Goal: Information Seeking & Learning: Learn about a topic

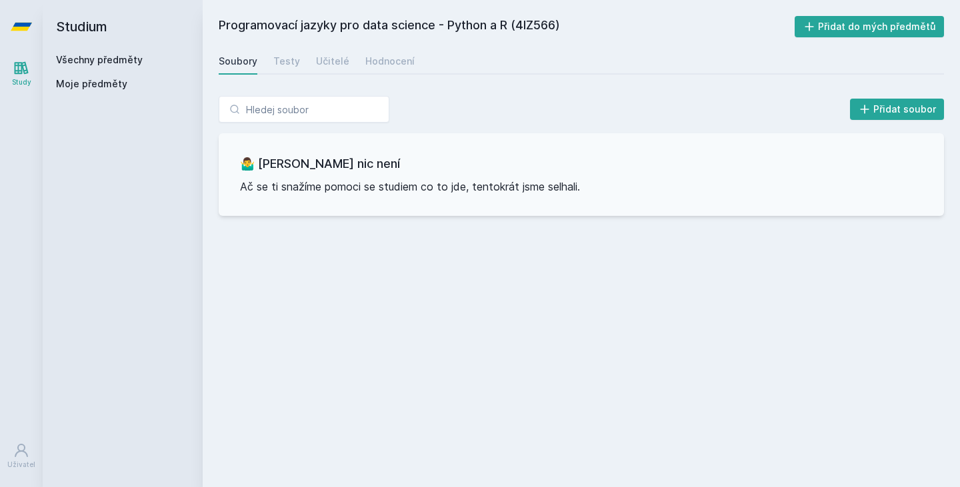
click at [601, 113] on div "Přidat soubor" at bounding box center [581, 109] width 725 height 27
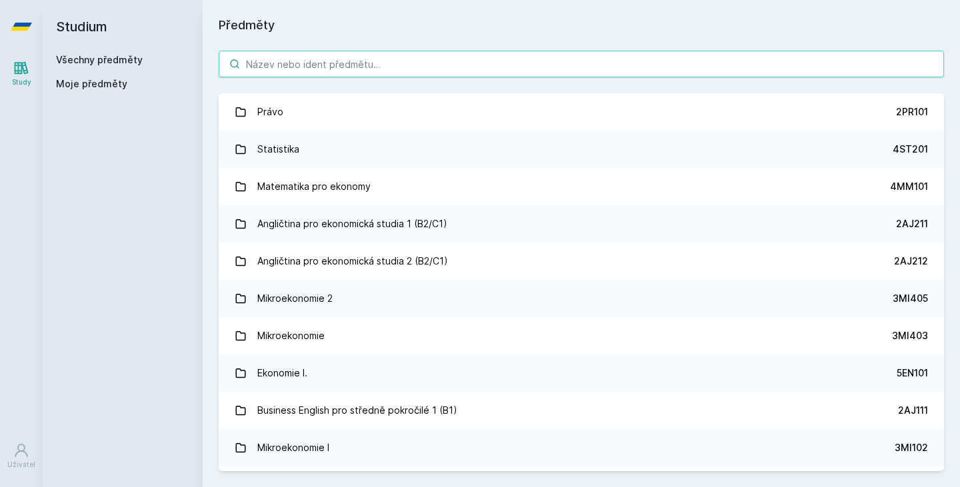
click at [320, 56] on input "search" at bounding box center [581, 64] width 725 height 27
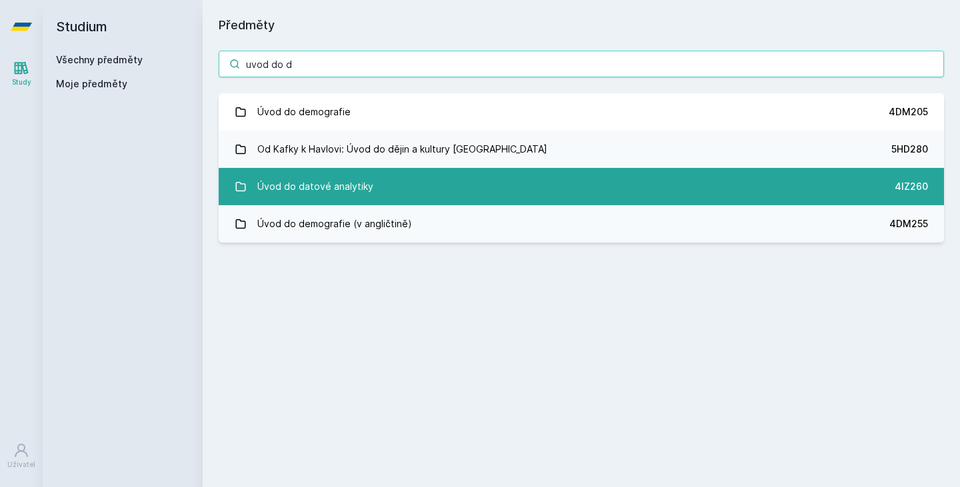
type input "uvod do d"
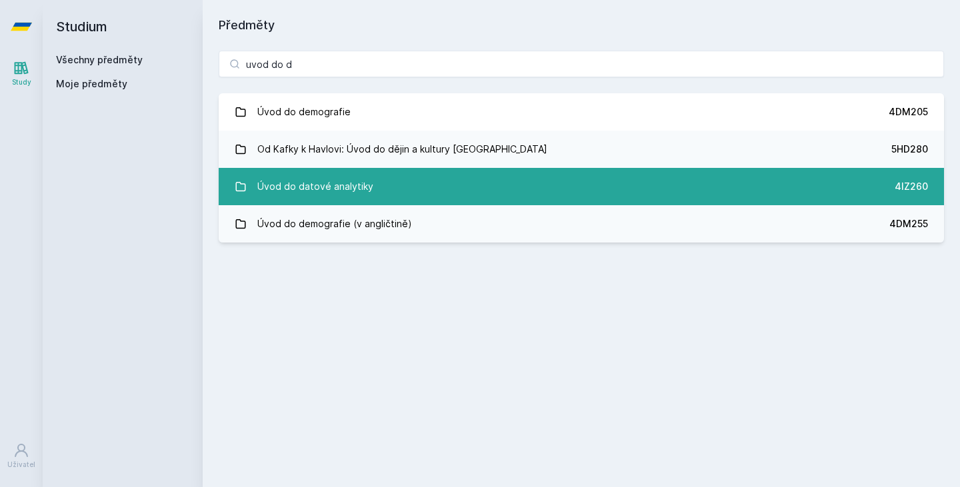
click at [389, 193] on link "Úvod do datové analytiky 4IZ260" at bounding box center [581, 186] width 725 height 37
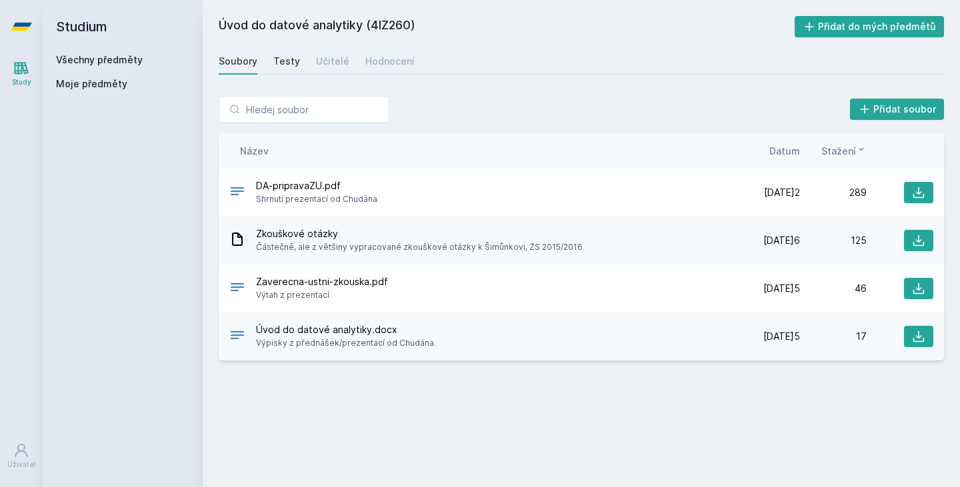
click at [280, 55] on div "Testy" at bounding box center [286, 61] width 27 height 13
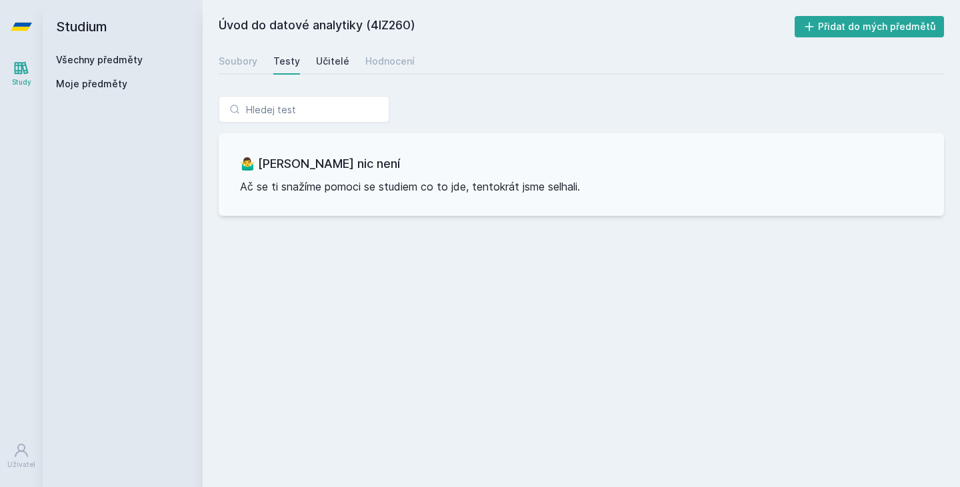
click at [329, 59] on div "Učitelé" at bounding box center [332, 61] width 33 height 13
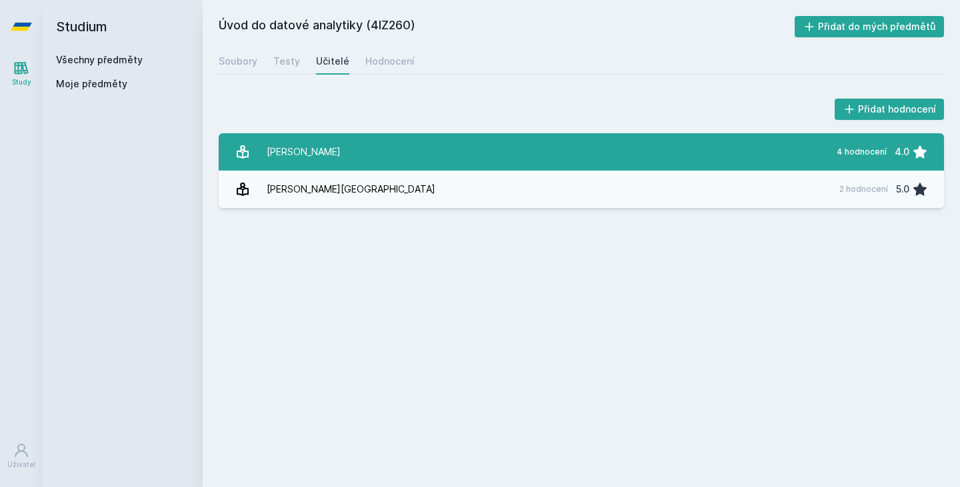
click at [347, 145] on link "[PERSON_NAME] 4 hodnocení 4.0" at bounding box center [581, 151] width 725 height 37
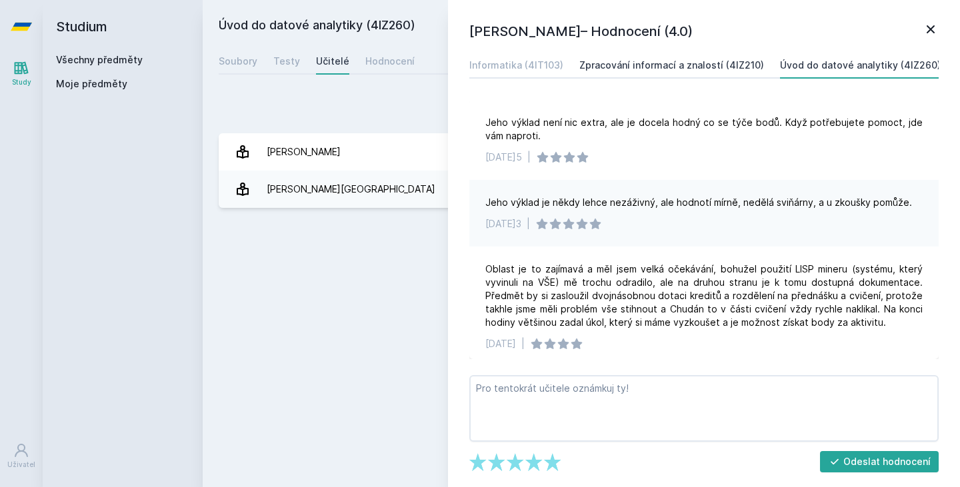
click at [655, 69] on div "Zpracování informací a znalostí (4IZ210)" at bounding box center [671, 65] width 185 height 13
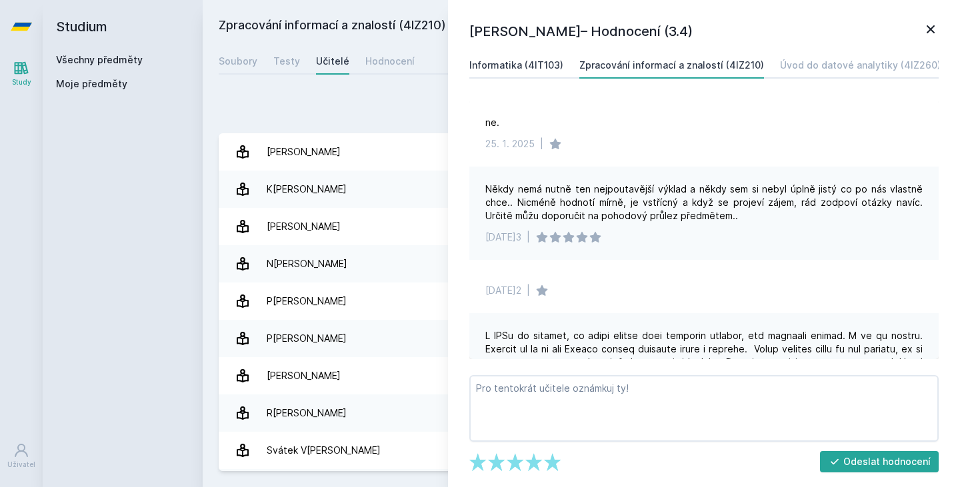
click at [504, 59] on link "Informatika (4IT103)" at bounding box center [516, 65] width 94 height 27
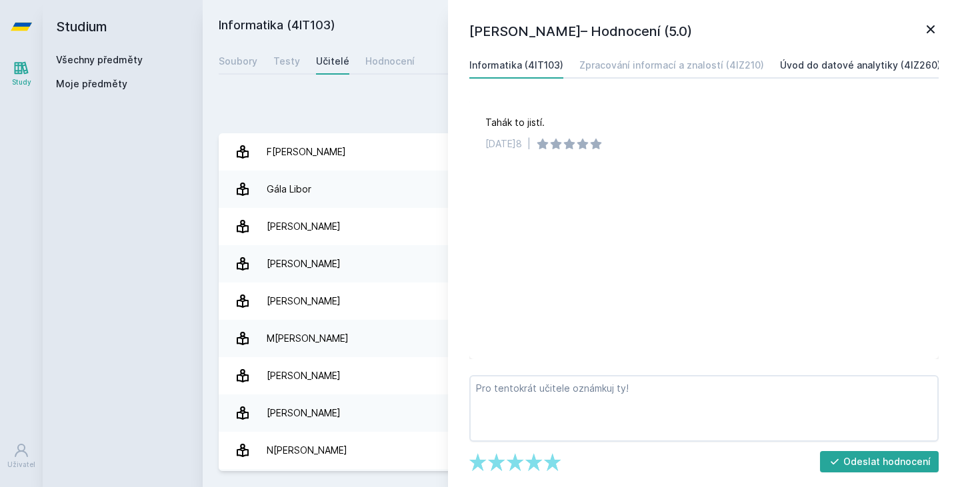
click at [803, 69] on div "Úvod do datové analytiky (4IZ260)" at bounding box center [860, 65] width 161 height 13
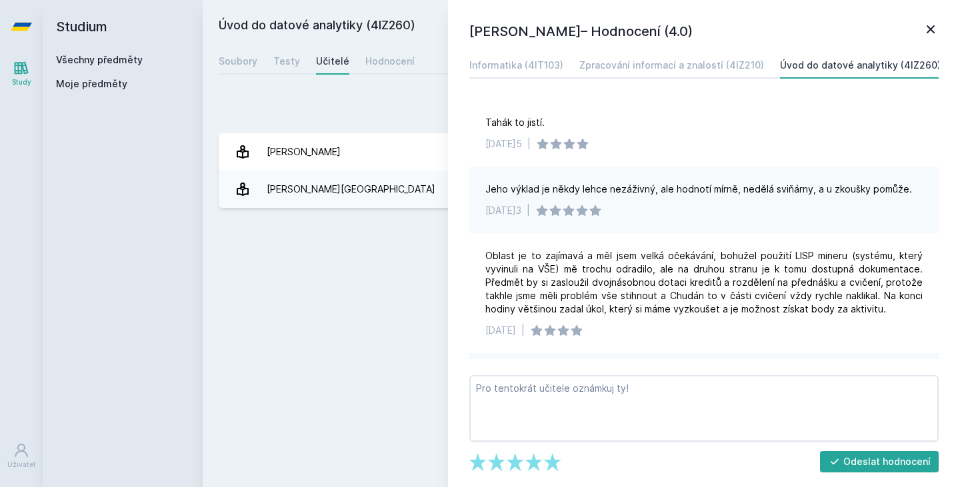
click at [937, 26] on icon at bounding box center [930, 29] width 16 height 16
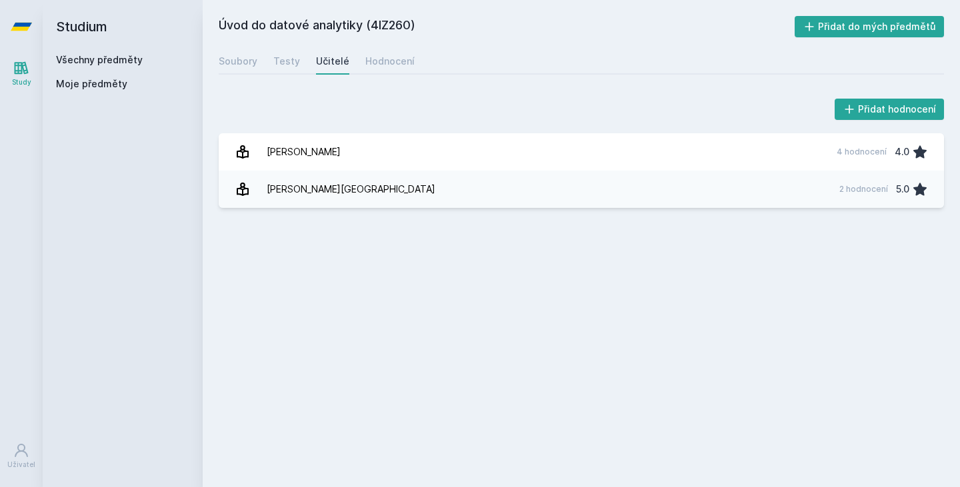
click at [332, 60] on div "Učitelé" at bounding box center [332, 61] width 33 height 13
click at [91, 80] on span "Moje předměty" at bounding box center [91, 83] width 71 height 13
click at [95, 64] on link "Všechny předměty" at bounding box center [99, 59] width 87 height 11
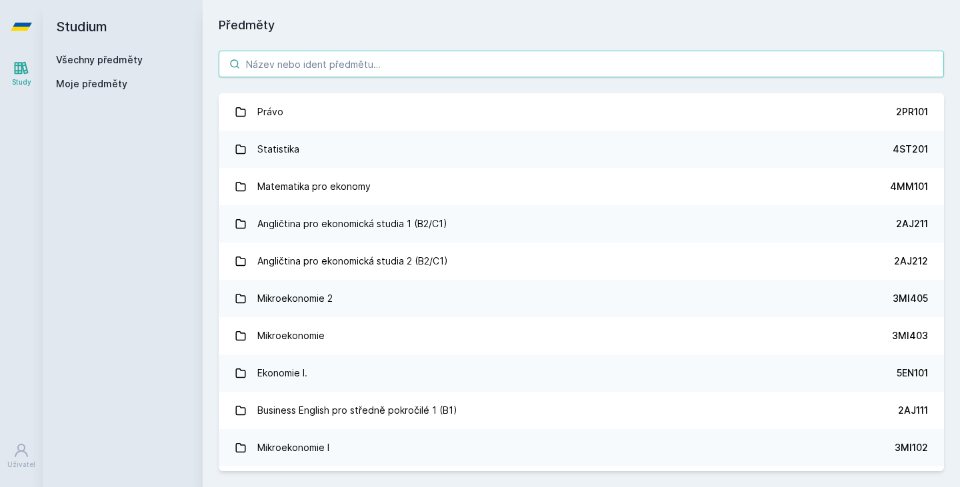
click at [294, 65] on input "search" at bounding box center [581, 64] width 725 height 27
click at [469, 61] on input "search" at bounding box center [581, 64] width 725 height 27
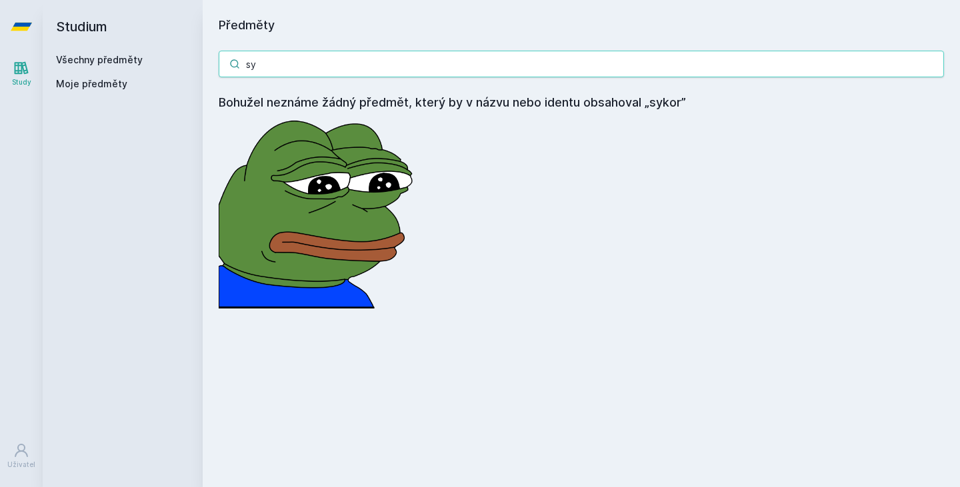
type input "s"
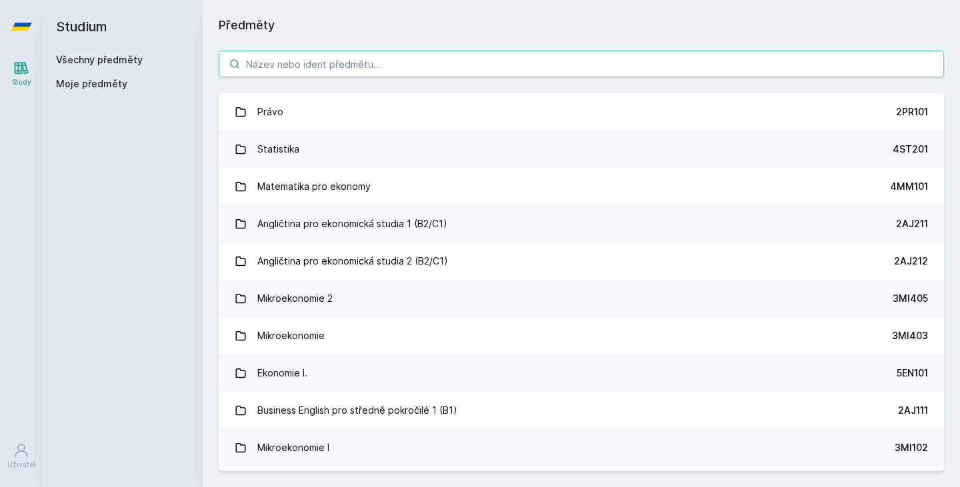
click at [420, 65] on input "search" at bounding box center [581, 64] width 725 height 27
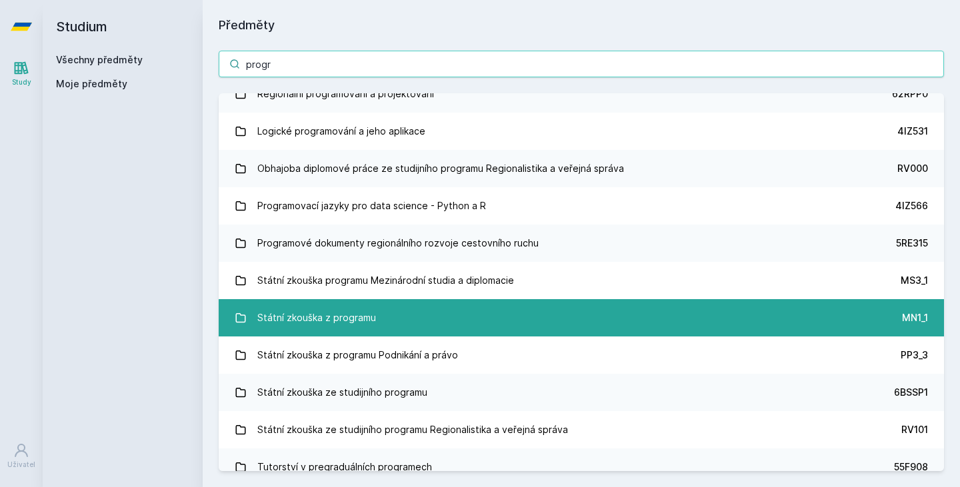
scroll to position [779, 0]
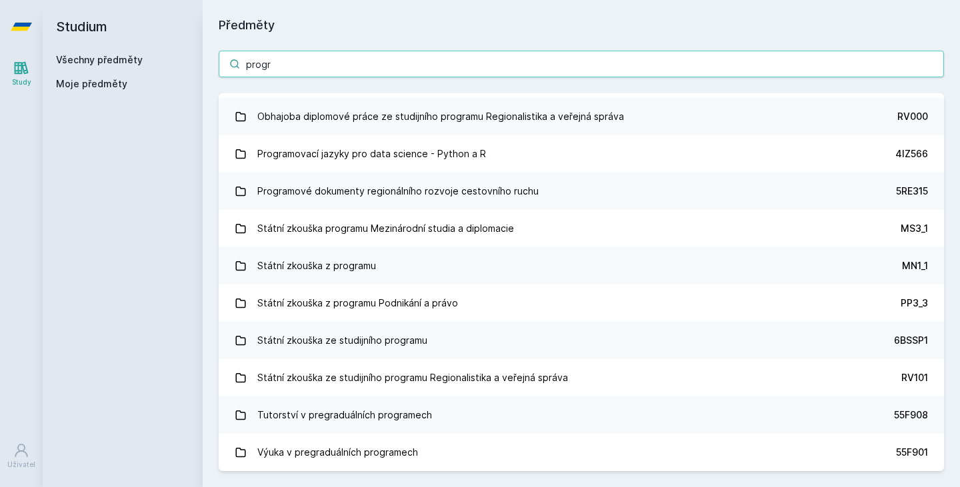
click at [367, 70] on input "progr" at bounding box center [581, 64] width 725 height 27
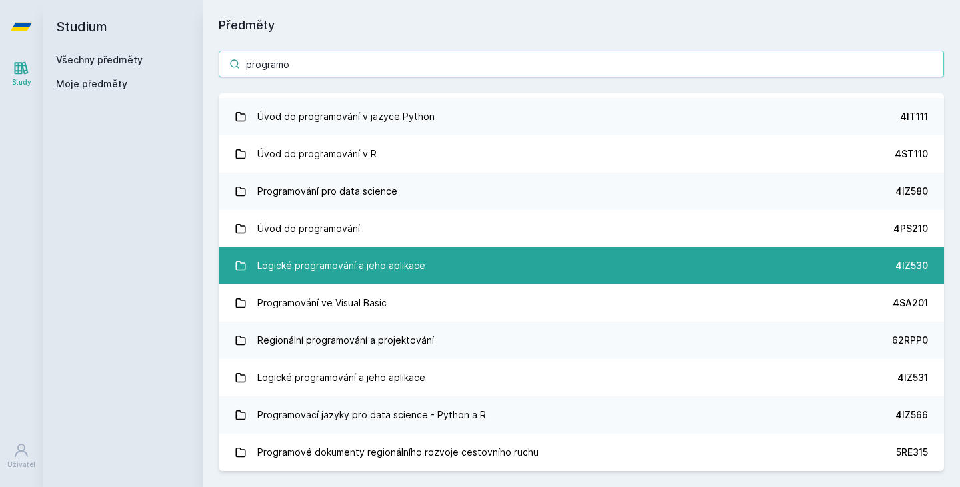
scroll to position [0, 0]
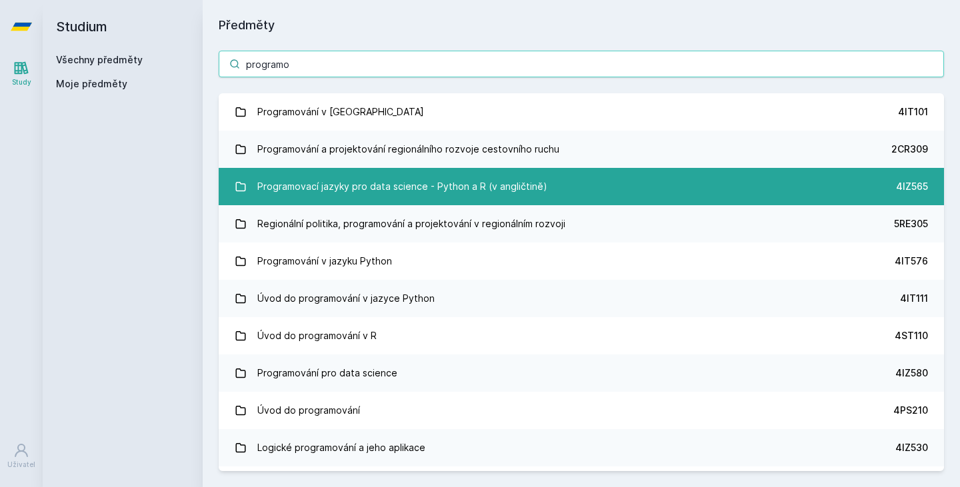
type input "programo"
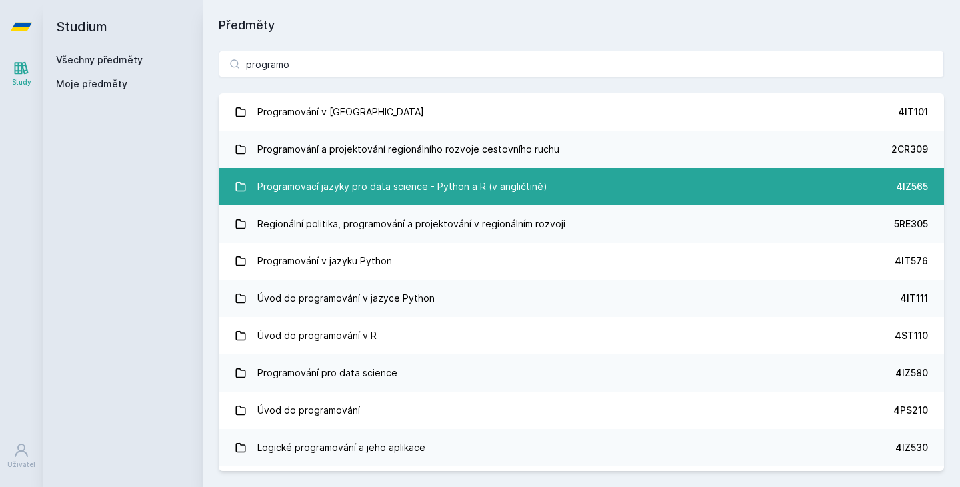
click at [522, 189] on div "Programovací jazyky pro data science - Python a R (v angličtině)" at bounding box center [402, 186] width 290 height 27
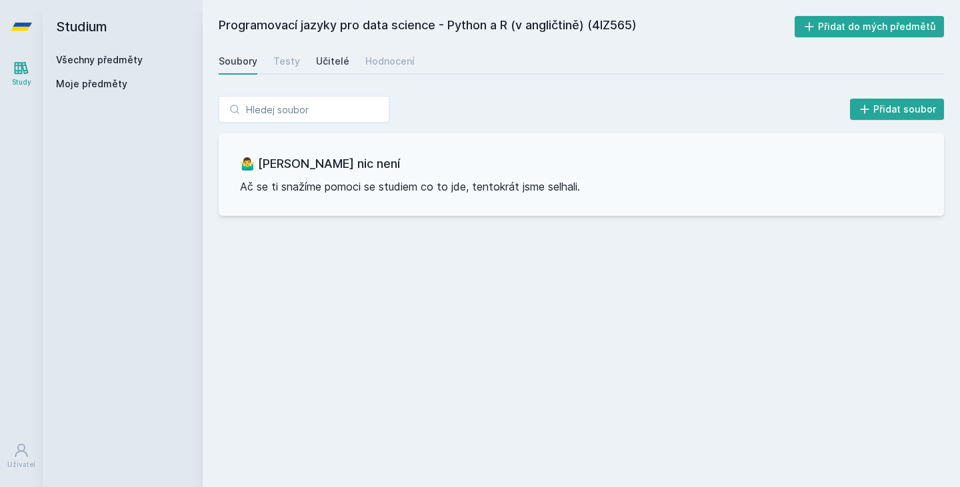
click at [331, 65] on div "Učitelé" at bounding box center [332, 61] width 33 height 13
click at [293, 49] on link "Testy" at bounding box center [286, 61] width 27 height 27
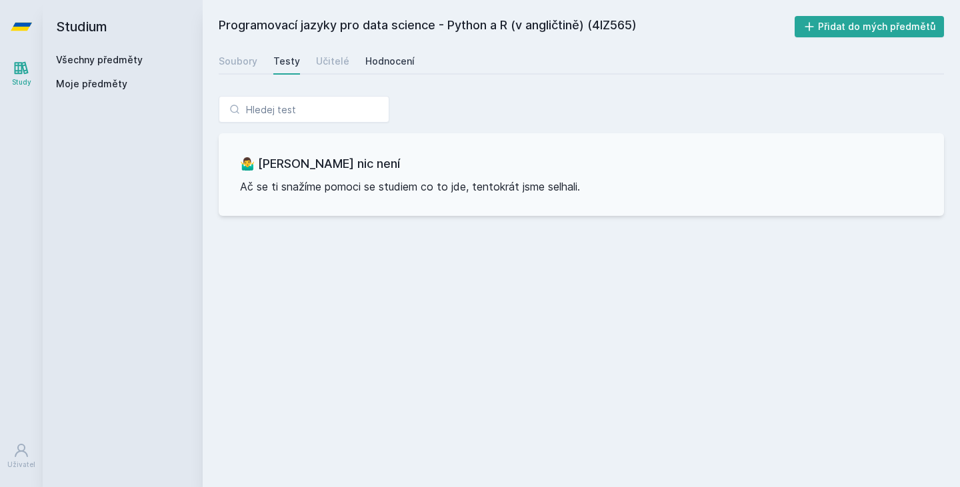
click at [385, 61] on div "Hodnocení" at bounding box center [389, 61] width 49 height 13
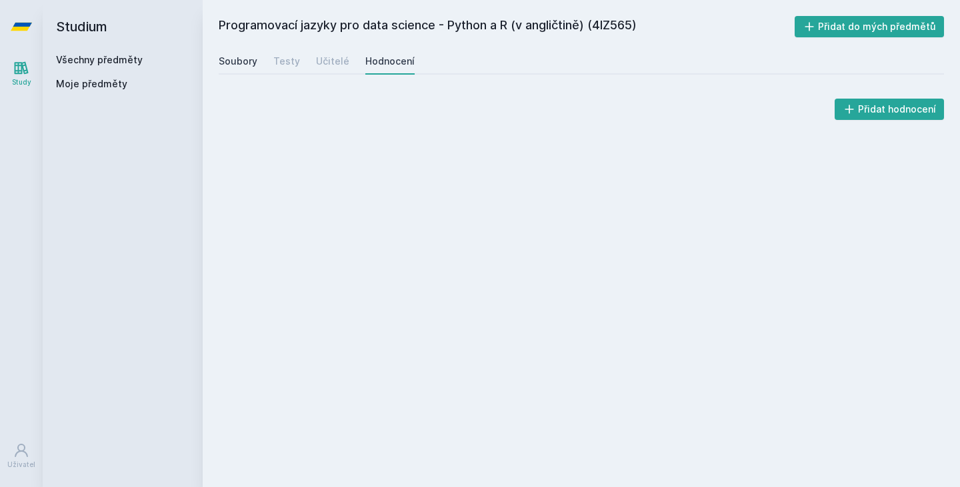
click at [239, 60] on div "Soubory" at bounding box center [238, 61] width 39 height 13
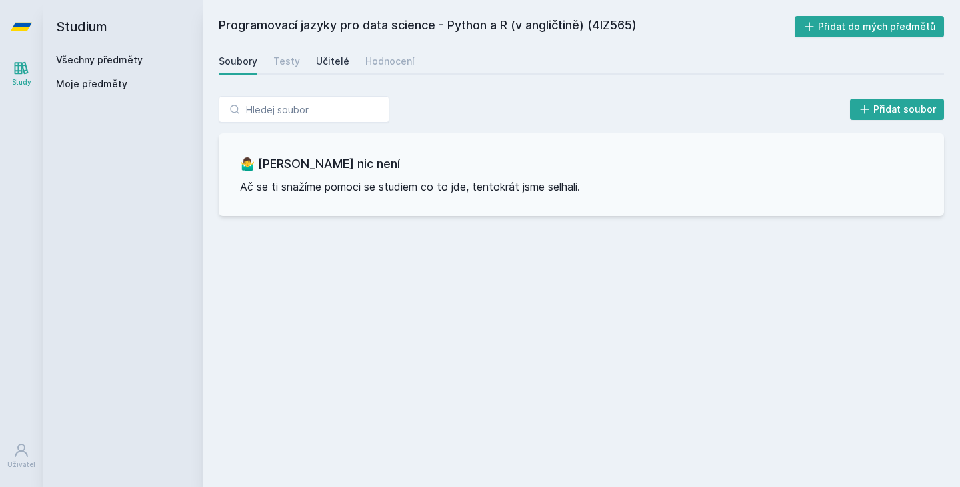
click at [316, 64] on div "Učitelé" at bounding box center [332, 61] width 33 height 13
click at [91, 63] on link "Všechny předměty" at bounding box center [99, 59] width 87 height 11
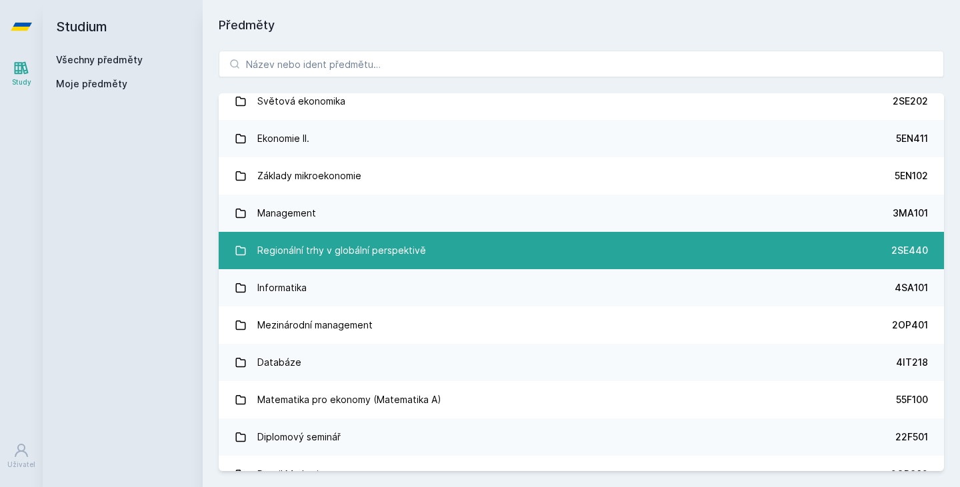
scroll to position [600, 0]
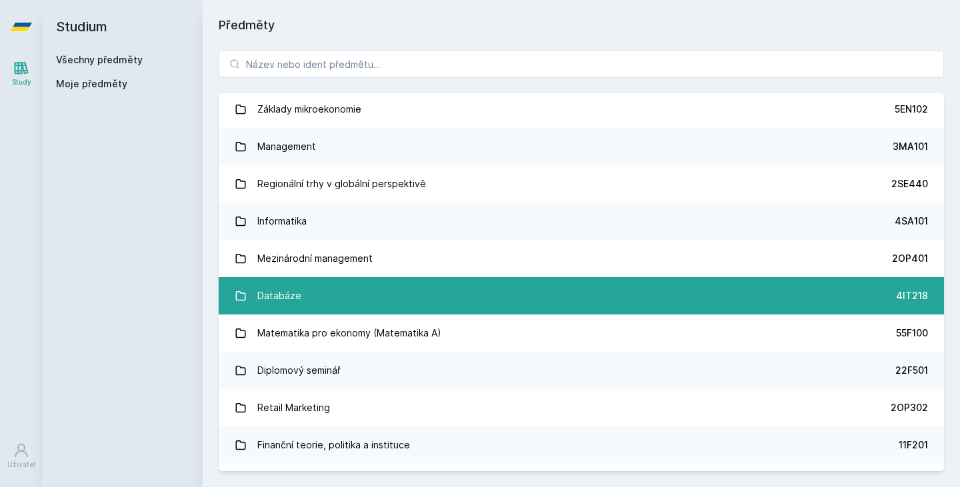
click at [493, 298] on link "Databáze 4IT218" at bounding box center [581, 295] width 725 height 37
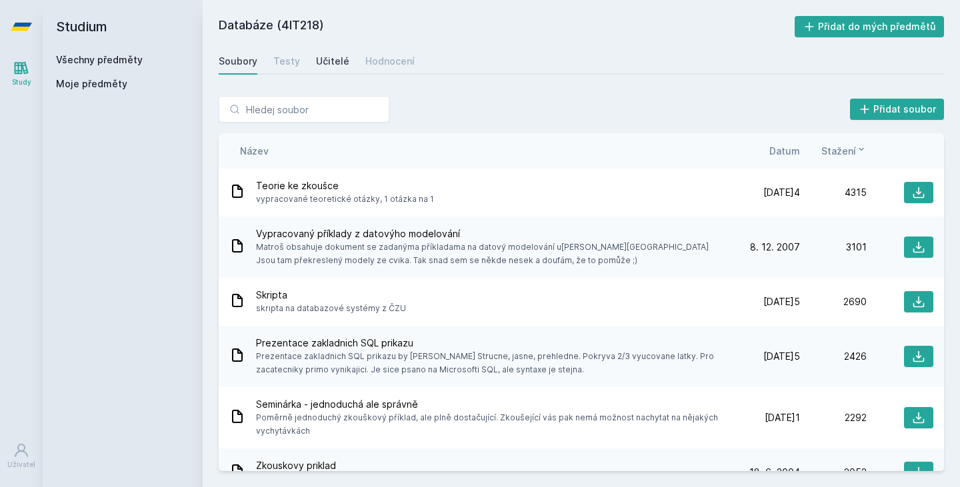
click at [337, 57] on div "Učitelé" at bounding box center [332, 61] width 33 height 13
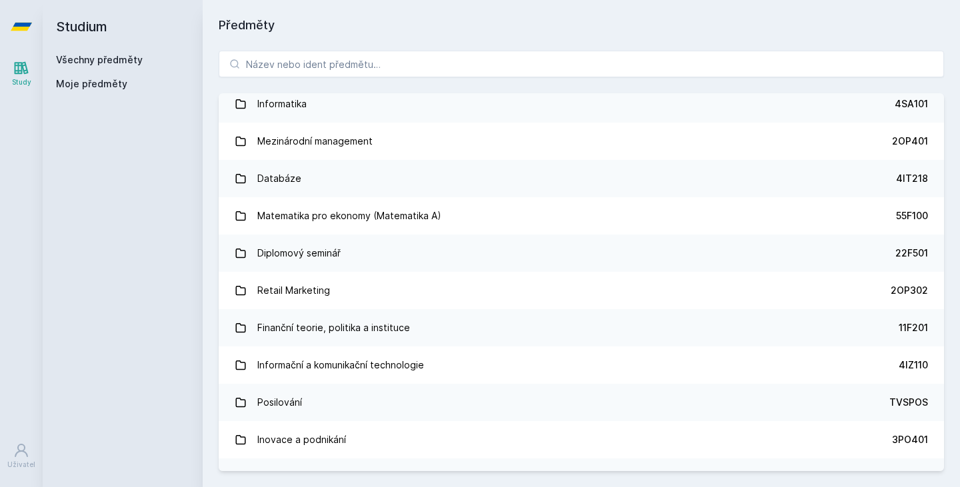
scroll to position [733, 0]
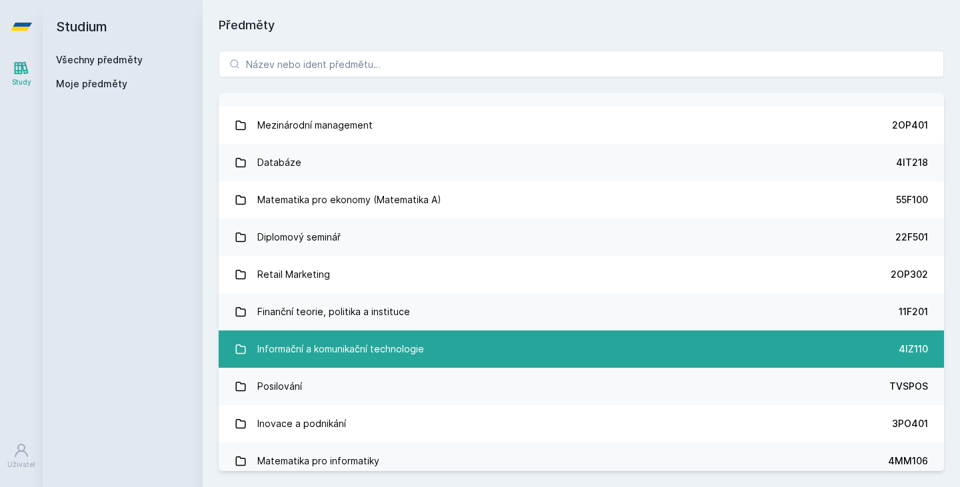
click at [447, 343] on link "Informační a komunikační technologie 4IZ110" at bounding box center [581, 349] width 725 height 37
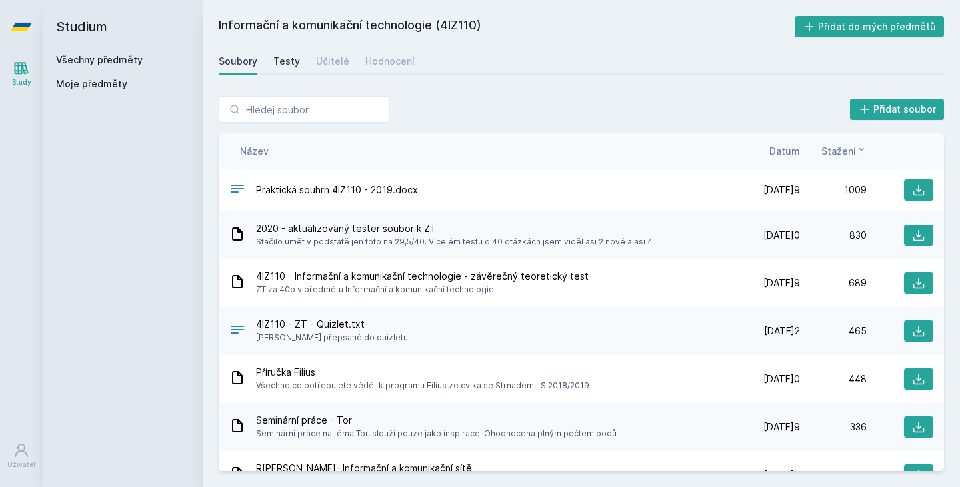
click at [289, 53] on link "Testy" at bounding box center [286, 61] width 27 height 27
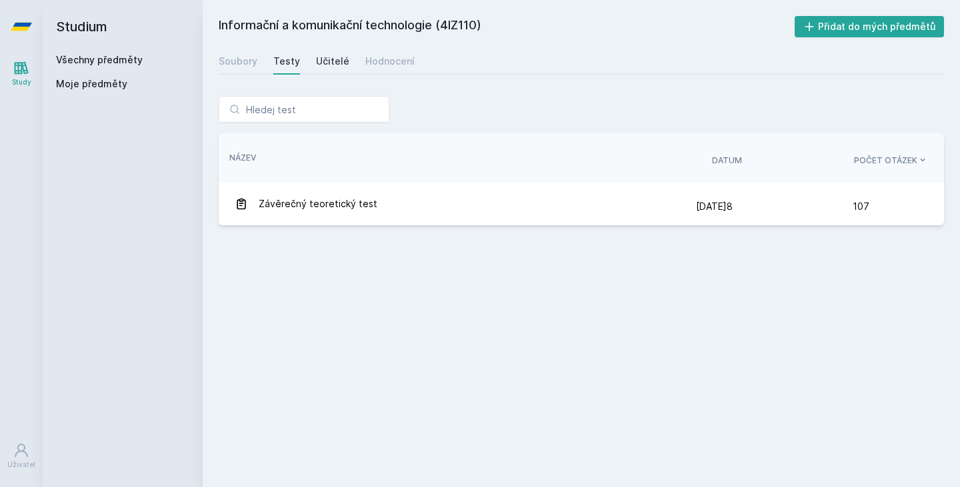
click at [319, 62] on div "Učitelé" at bounding box center [332, 61] width 33 height 13
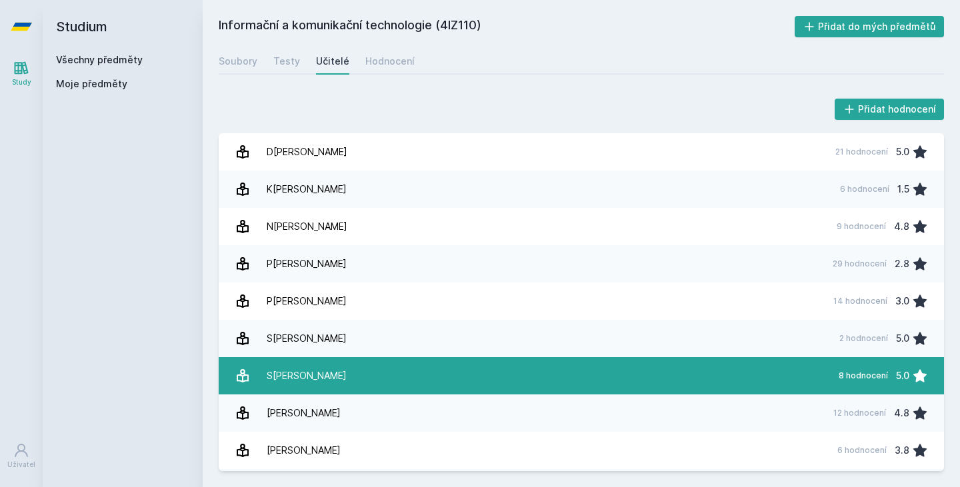
click at [780, 369] on link "S[PERSON_NAME] 8 hodnocení 5.0" at bounding box center [581, 375] width 725 height 37
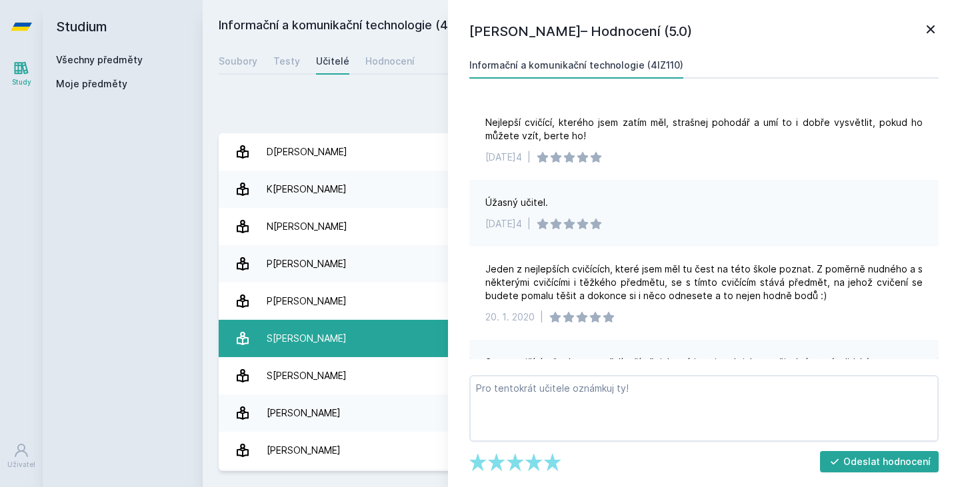
click at [343, 347] on link "S[PERSON_NAME] 2 hodnocení 5.0" at bounding box center [581, 338] width 725 height 37
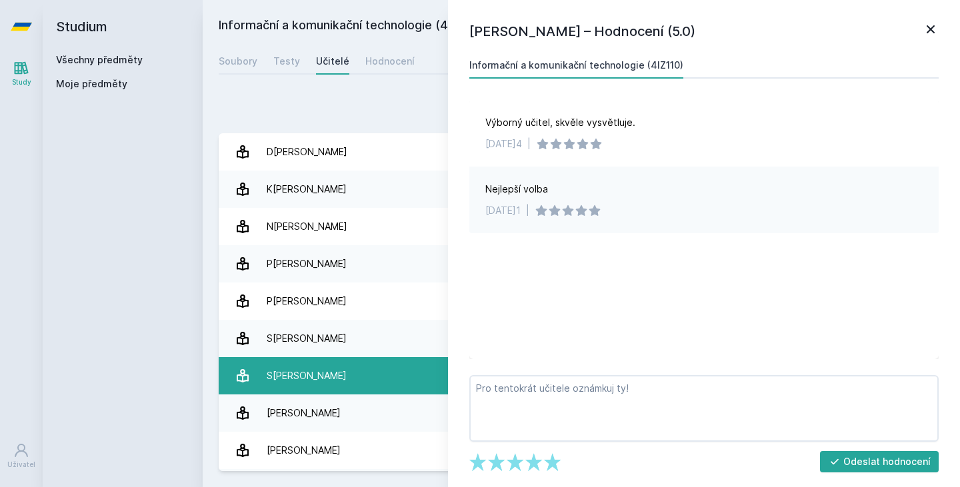
click at [339, 375] on link "S[PERSON_NAME] 8 hodnocení 5.0" at bounding box center [581, 375] width 725 height 37
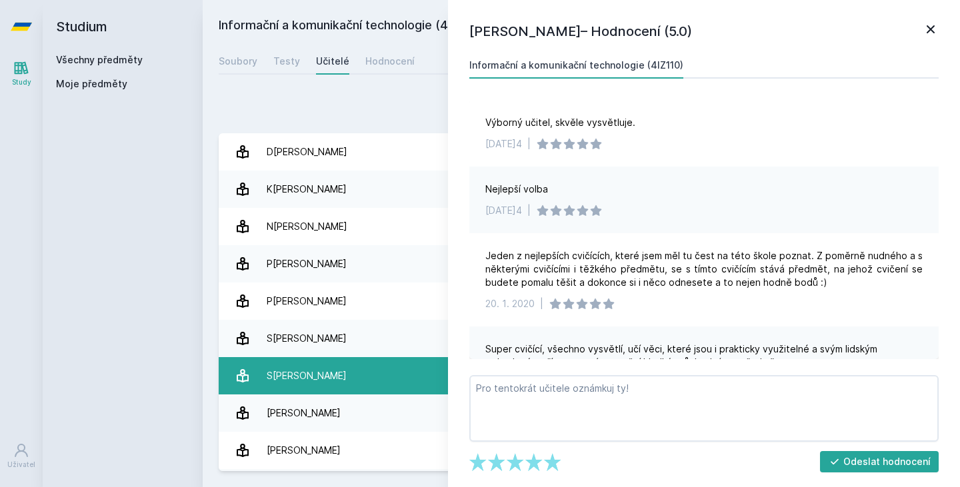
click at [338, 359] on link "S[PERSON_NAME] 8 hodnocení 5.0" at bounding box center [581, 375] width 725 height 37
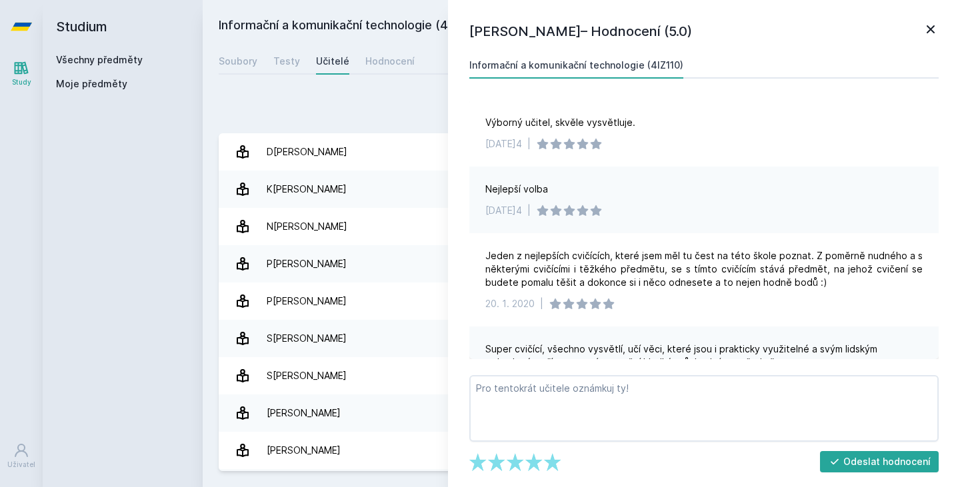
click at [925, 33] on icon at bounding box center [930, 29] width 16 height 16
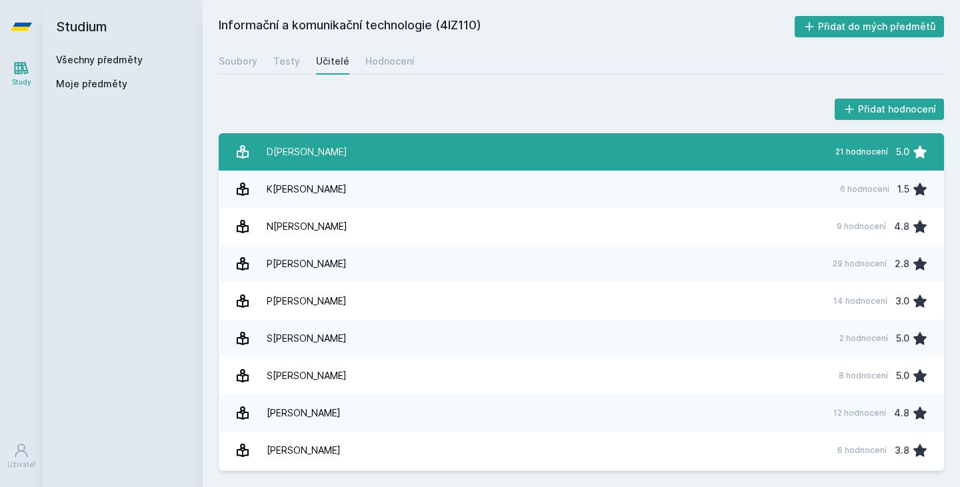
click at [418, 150] on link "D[PERSON_NAME] 21 hodnocení 5.0" at bounding box center [581, 151] width 725 height 37
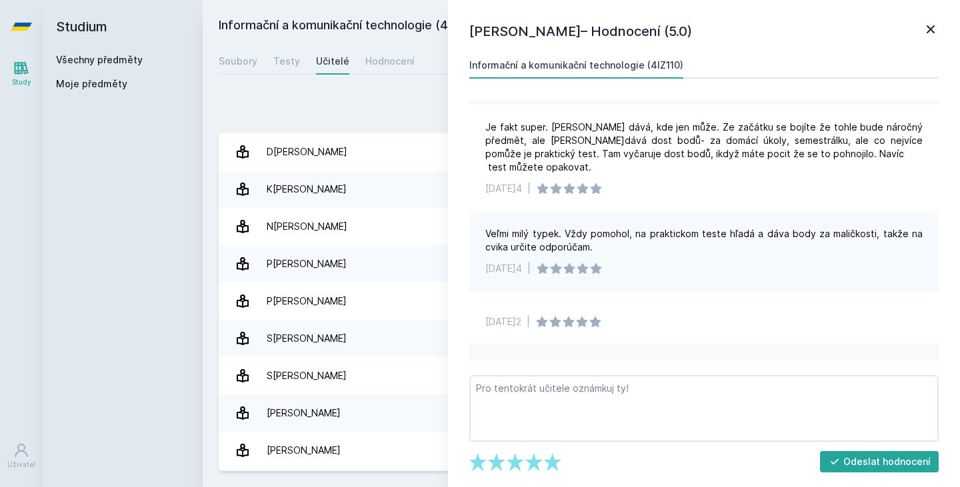
scroll to position [221, 0]
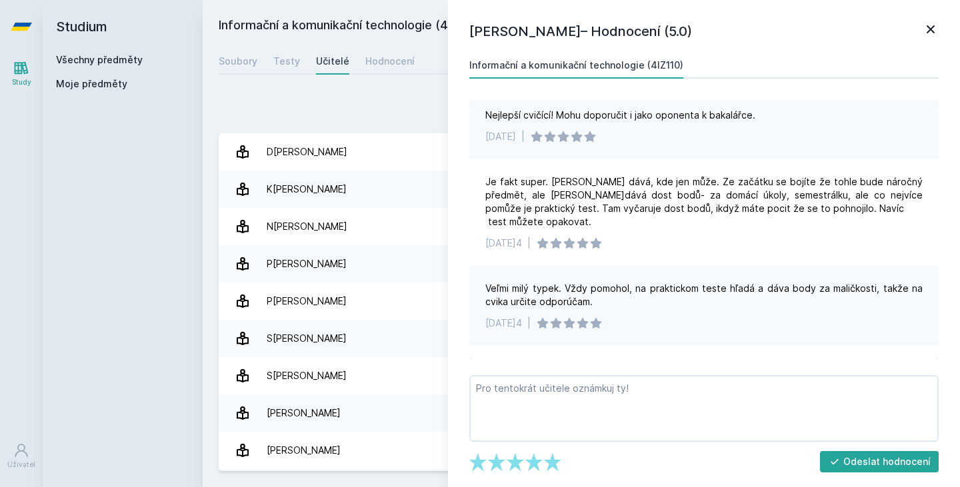
click at [926, 33] on icon at bounding box center [930, 29] width 16 height 16
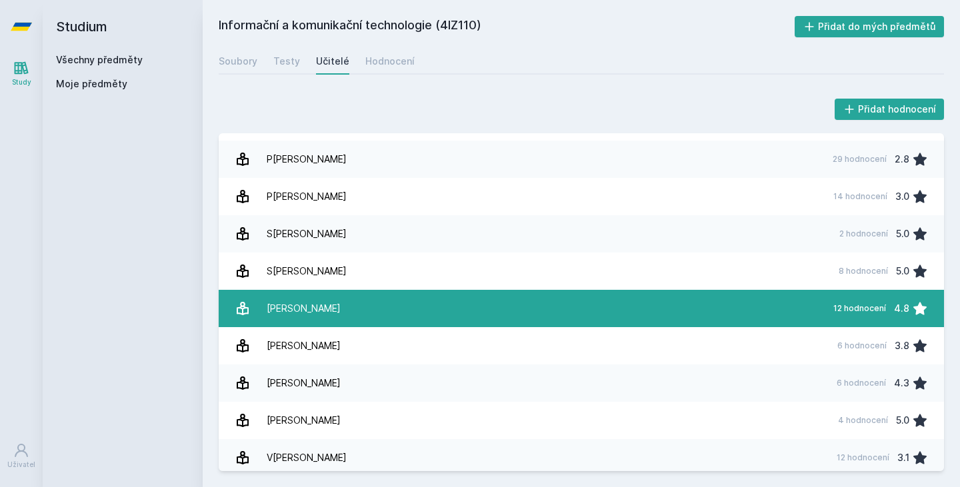
scroll to position [147, 0]
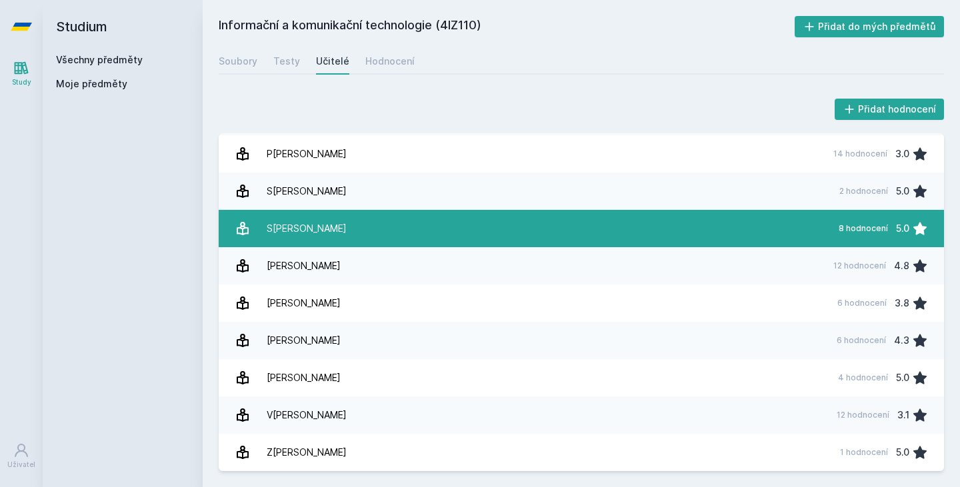
click at [329, 237] on link "S[PERSON_NAME] 8 hodnocení 5.0" at bounding box center [581, 228] width 725 height 37
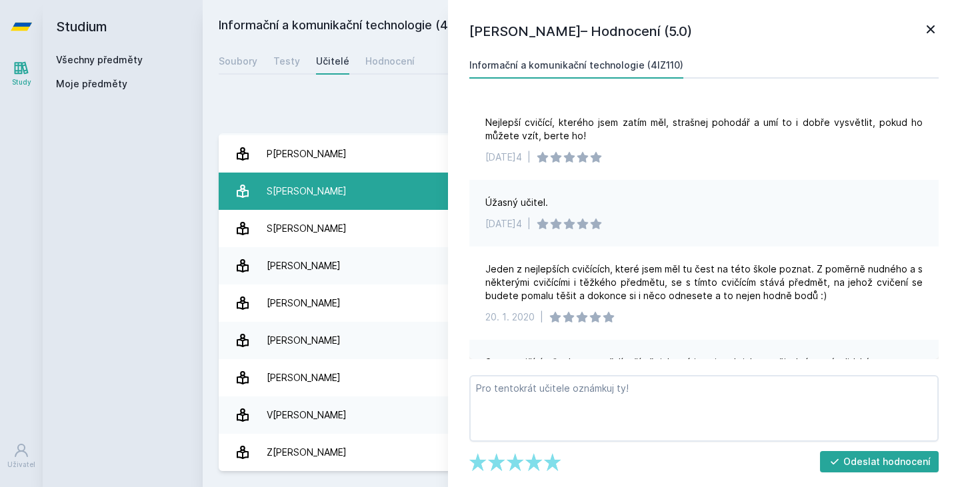
click at [329, 202] on link "S[PERSON_NAME] 2 hodnocení 5.0" at bounding box center [581, 191] width 725 height 37
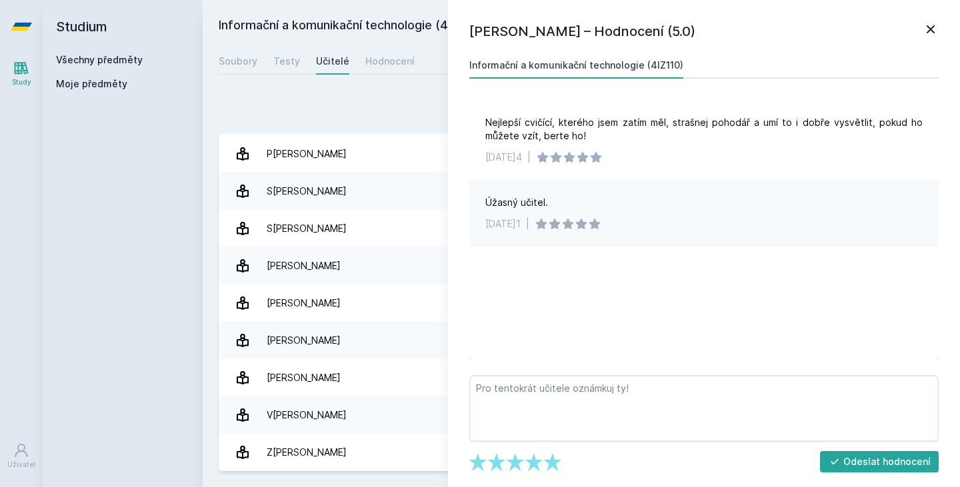
click at [922, 37] on icon at bounding box center [930, 29] width 16 height 16
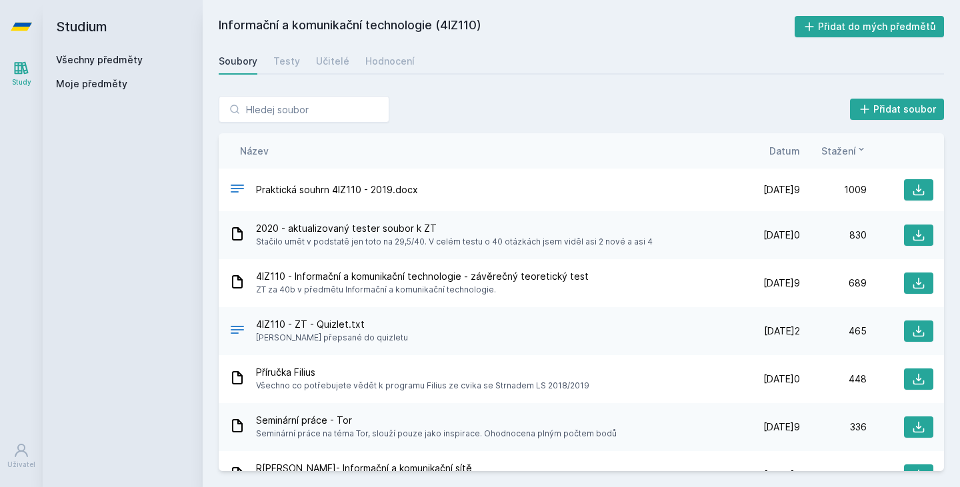
click at [76, 69] on div "Všechny předměty Moje předměty" at bounding box center [122, 74] width 133 height 43
click at [76, 65] on link "Všechny předměty" at bounding box center [99, 59] width 87 height 11
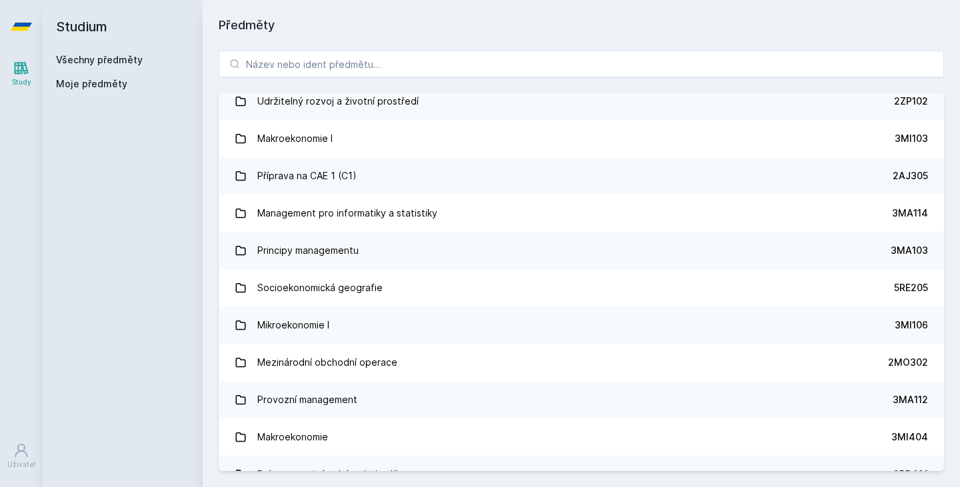
scroll to position [1475, 0]
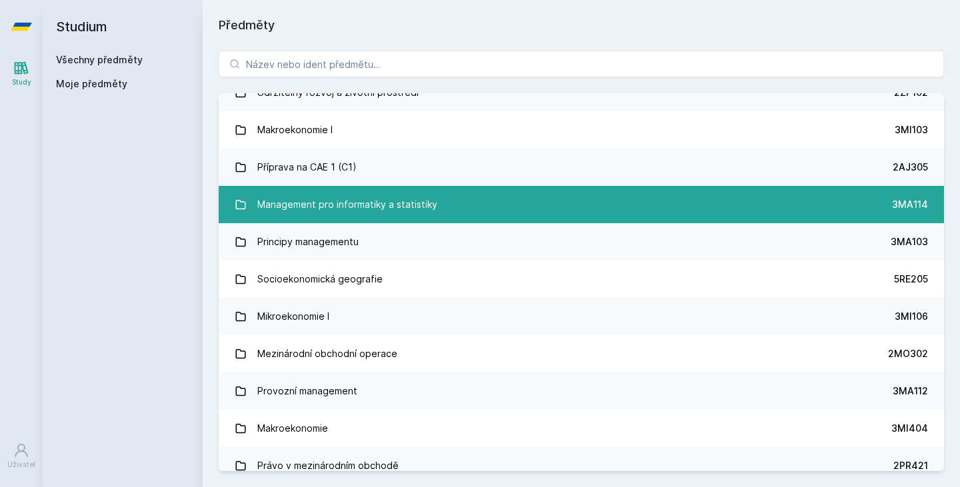
click at [466, 207] on link "Management pro informatiky a statistiky 3MA114" at bounding box center [581, 204] width 725 height 37
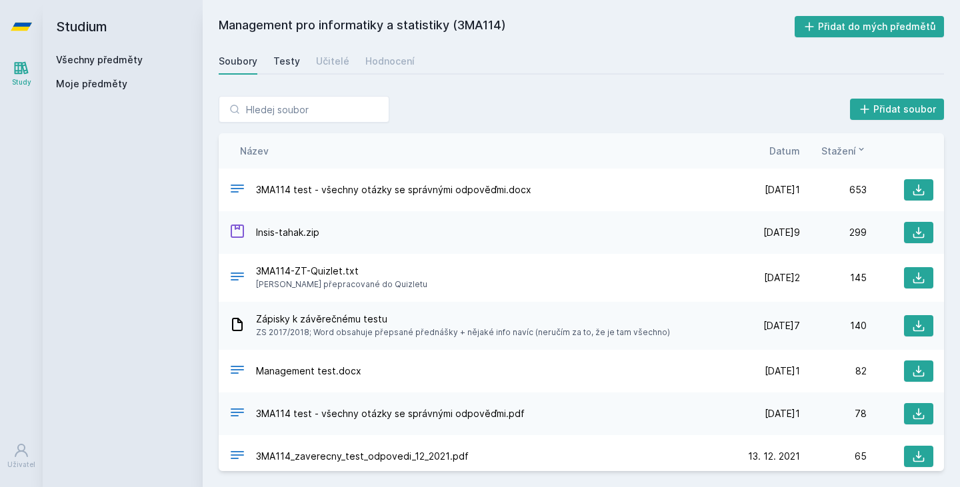
click at [285, 65] on div "Testy" at bounding box center [286, 61] width 27 height 13
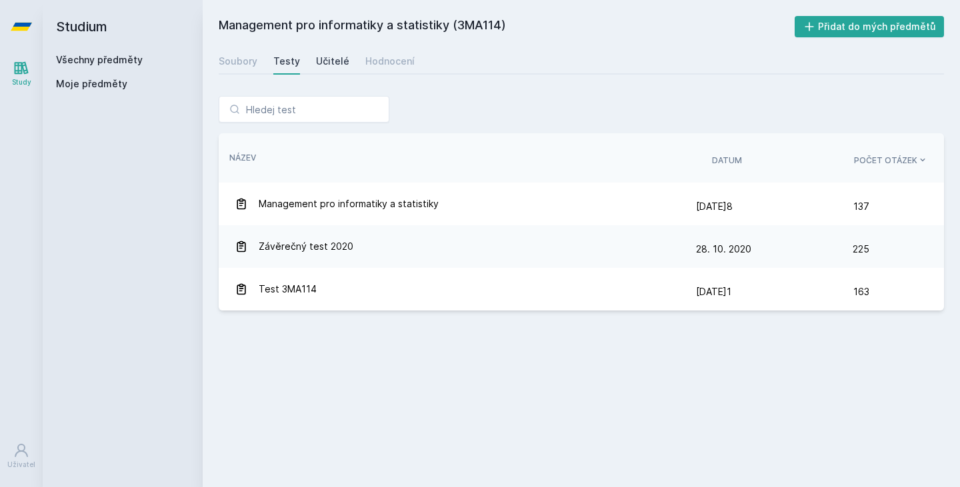
click at [327, 57] on div "Učitelé" at bounding box center [332, 61] width 33 height 13
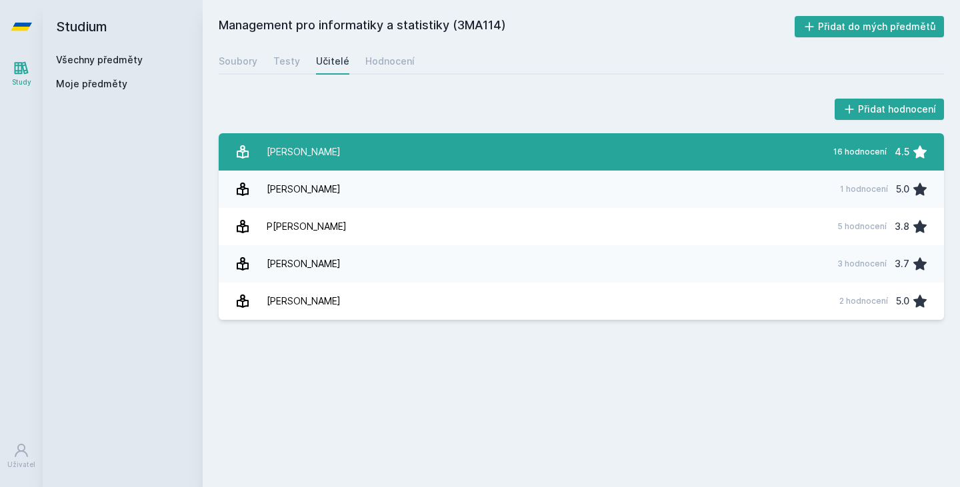
click at [347, 149] on link "[PERSON_NAME] 16 hodnocení 4.5" at bounding box center [581, 151] width 725 height 37
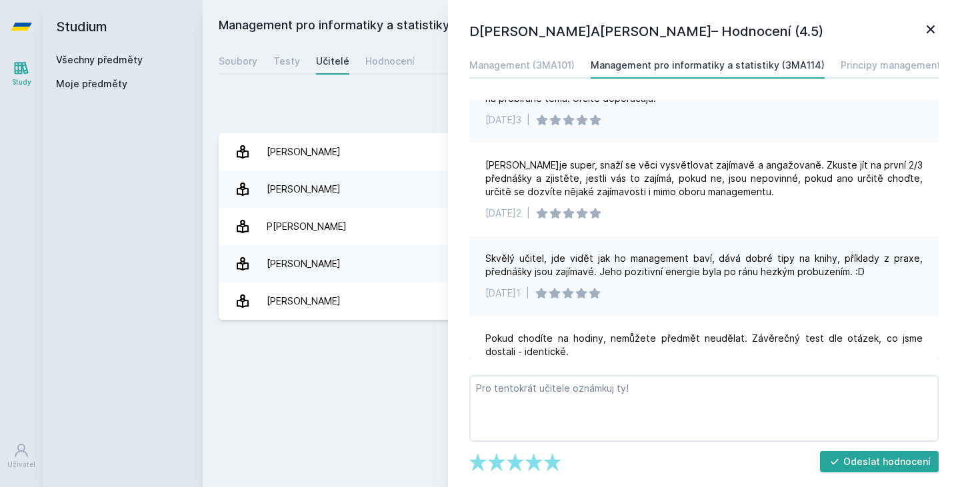
scroll to position [333, 0]
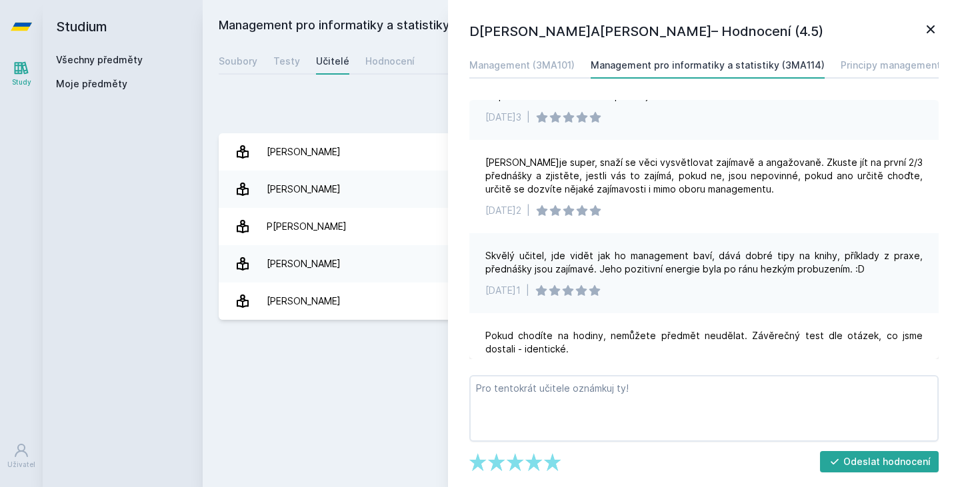
click at [930, 23] on icon at bounding box center [930, 29] width 16 height 16
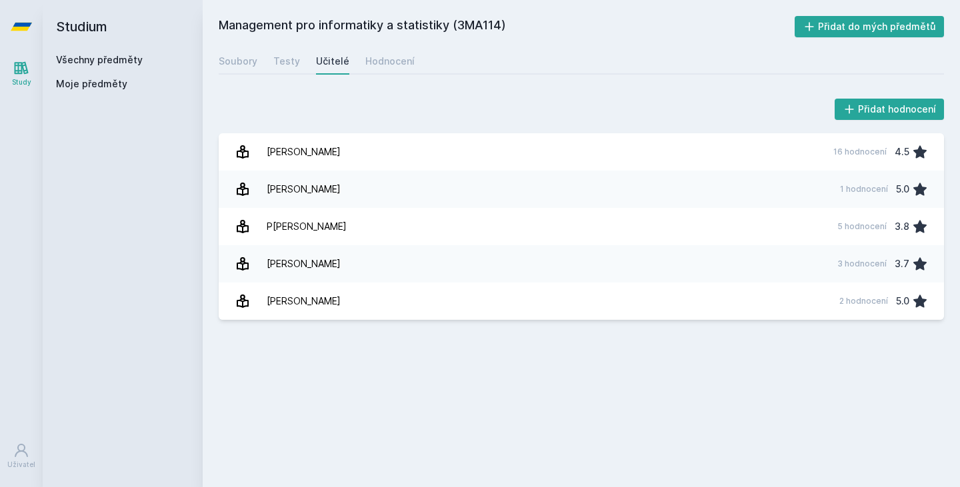
click at [326, 64] on div "Učitelé" at bounding box center [332, 61] width 33 height 13
click at [15, 457] on icon at bounding box center [21, 451] width 16 height 16
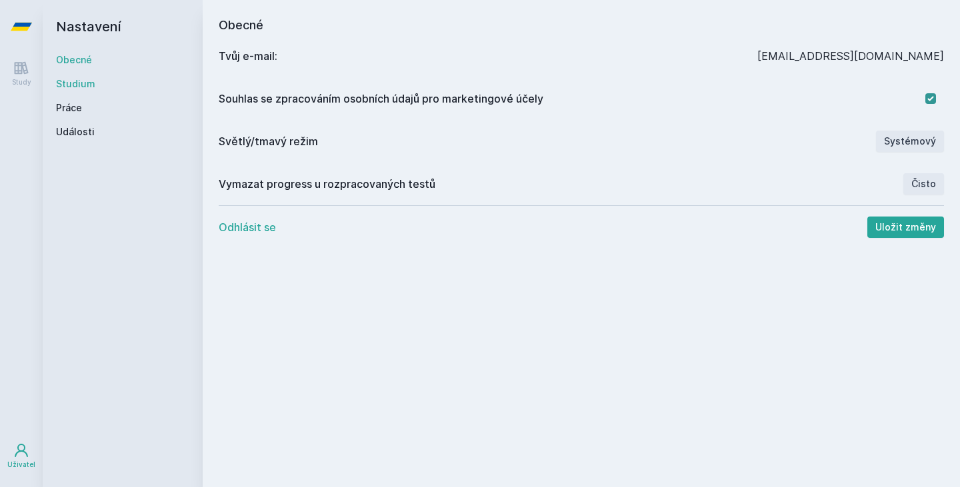
click at [85, 87] on link "Studium" at bounding box center [122, 83] width 133 height 13
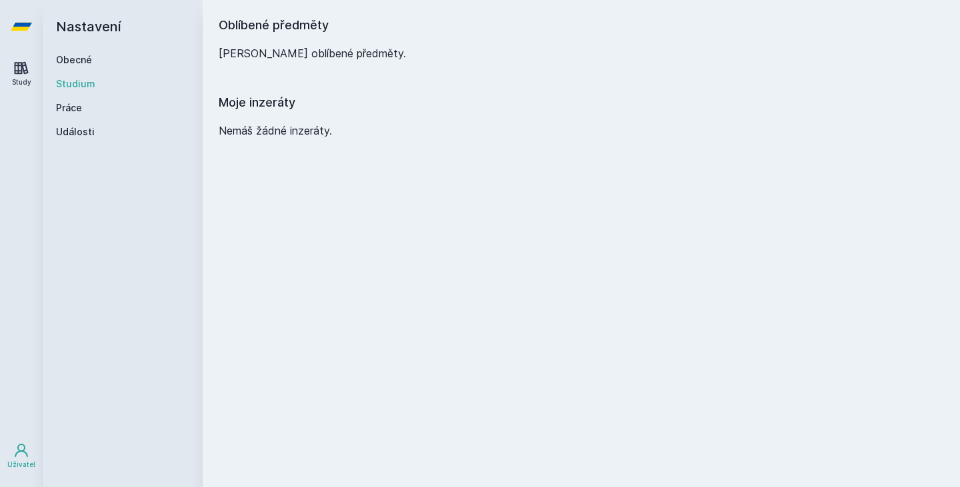
click at [29, 67] on link "Study" at bounding box center [21, 73] width 37 height 41
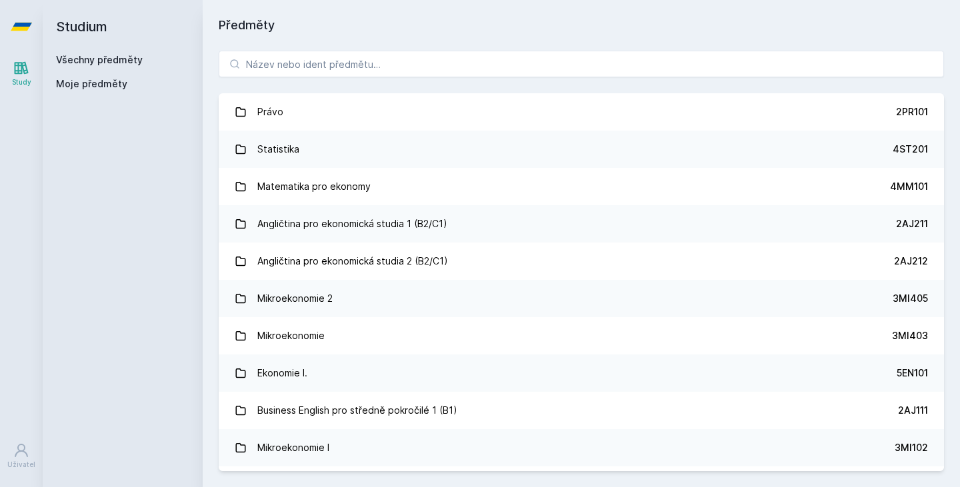
click at [22, 23] on icon at bounding box center [21, 27] width 21 height 8
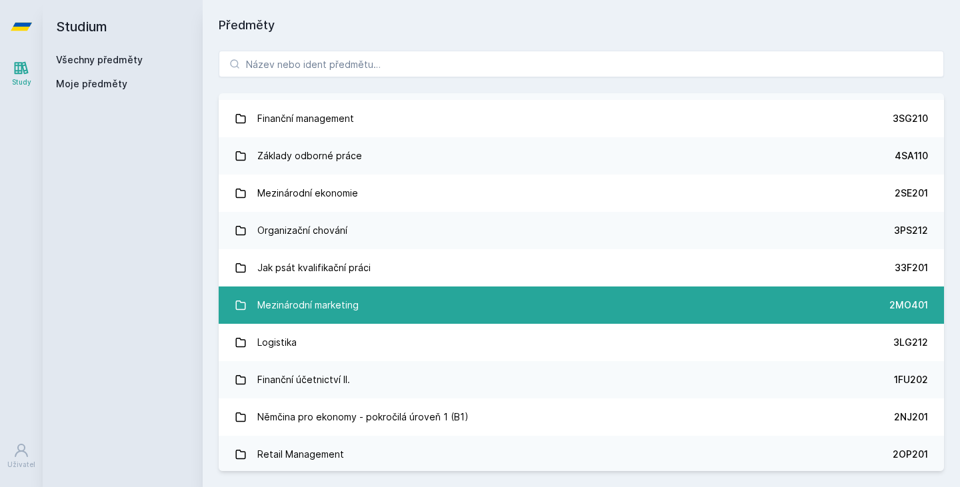
scroll to position [2408, 0]
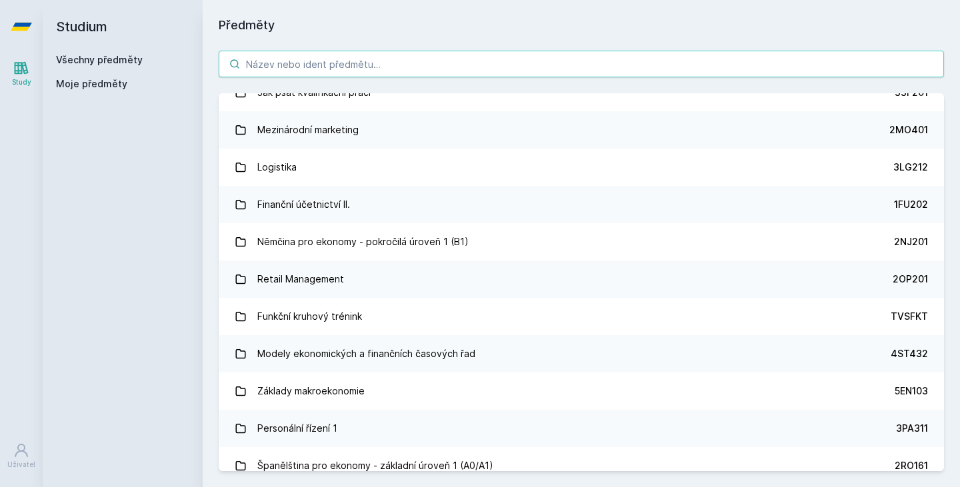
click at [409, 57] on input "search" at bounding box center [581, 64] width 725 height 27
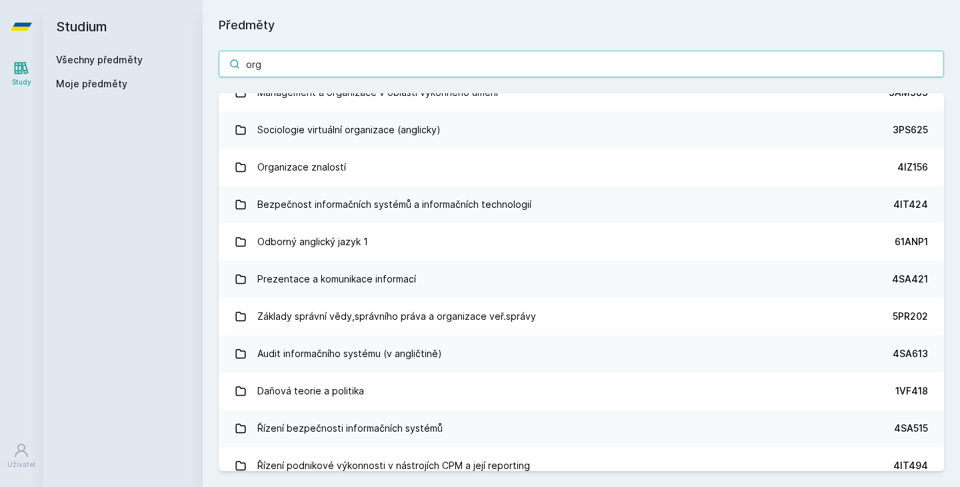
scroll to position [1861, 0]
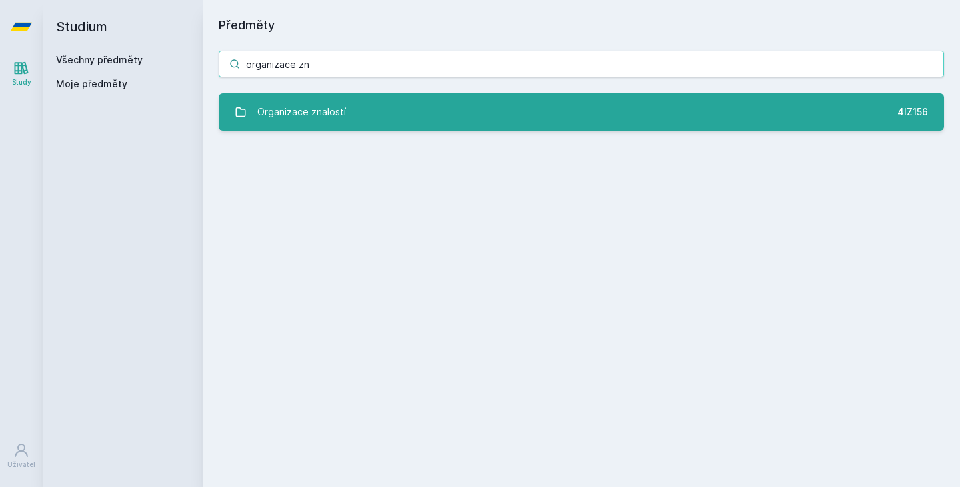
type input "organizace zn"
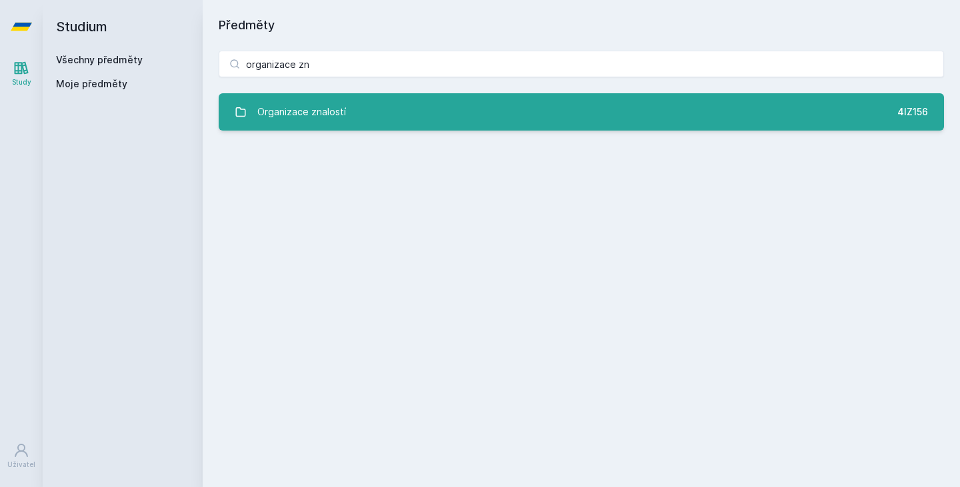
click at [418, 103] on link "Organizace znalostí 4IZ156" at bounding box center [581, 111] width 725 height 37
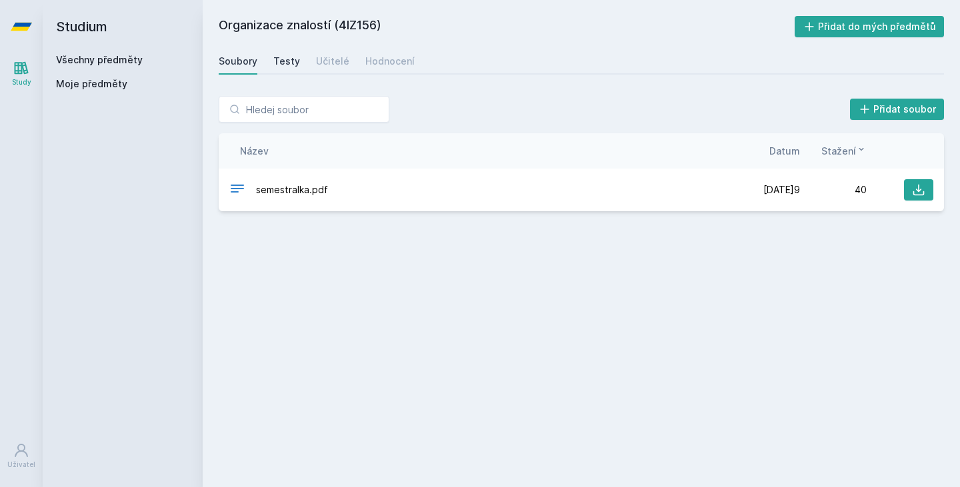
click at [279, 67] on div "Testy" at bounding box center [286, 61] width 27 height 13
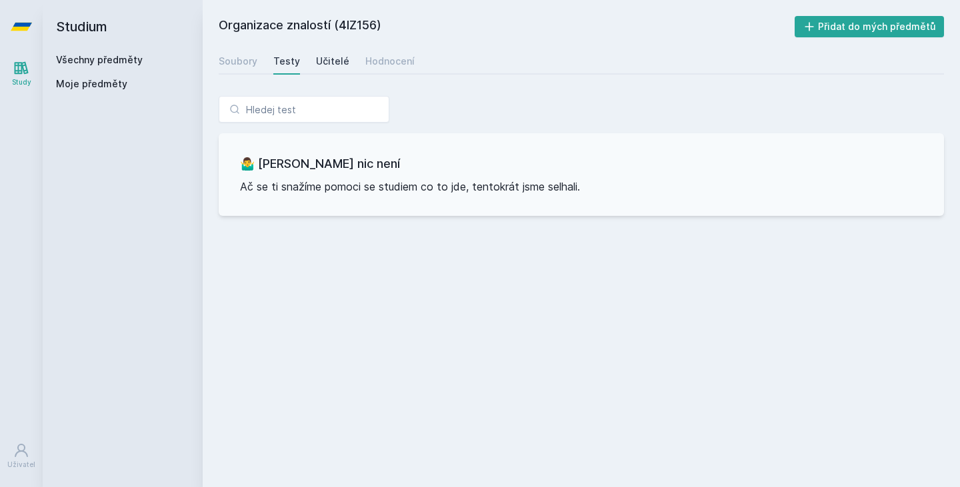
click at [334, 64] on div "Učitelé" at bounding box center [332, 61] width 33 height 13
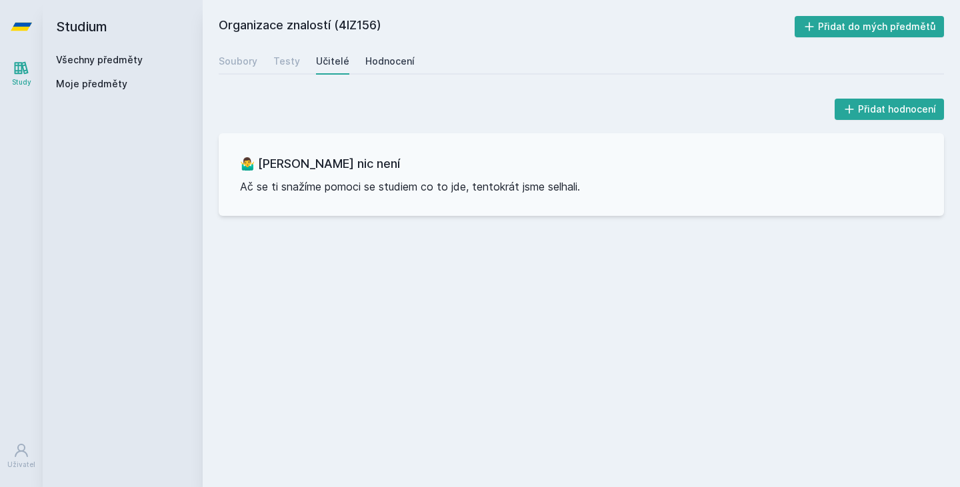
click at [378, 68] on link "Hodnocení" at bounding box center [389, 61] width 49 height 27
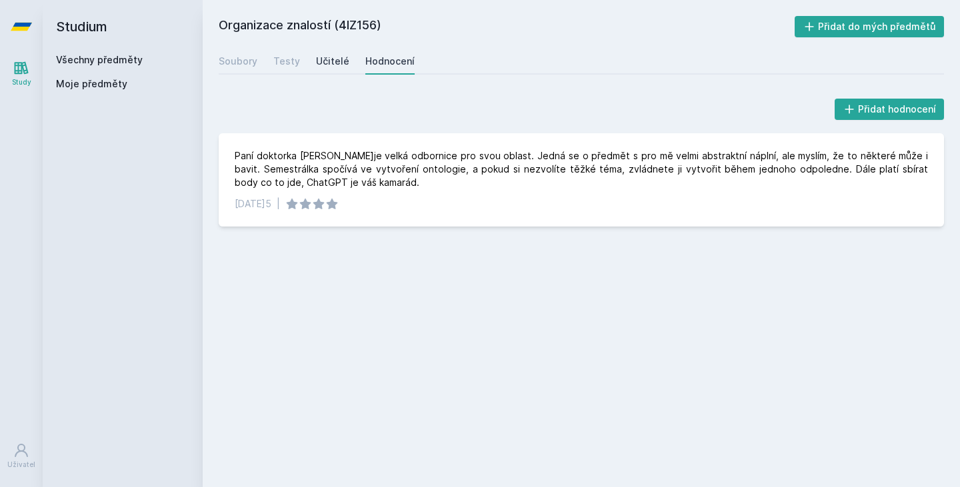
click at [325, 61] on div "Učitelé" at bounding box center [332, 61] width 33 height 13
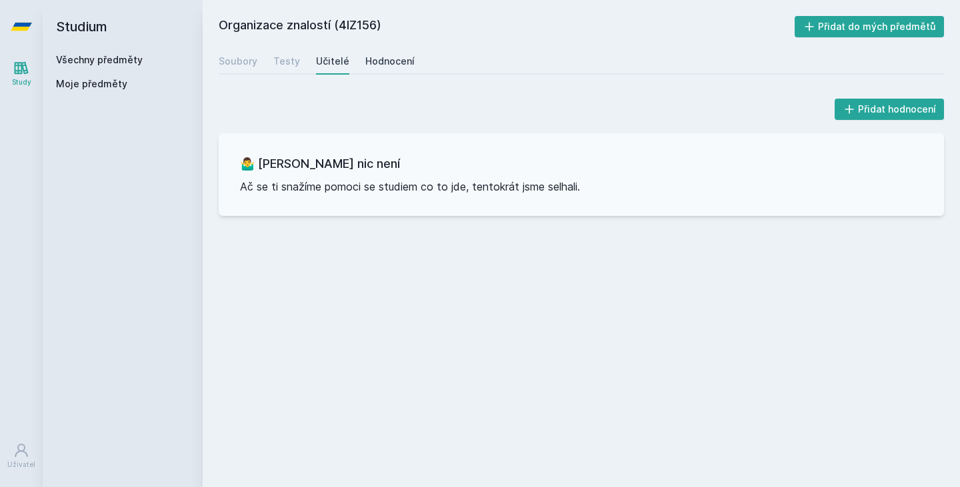
click at [369, 62] on div "Hodnocení" at bounding box center [389, 61] width 49 height 13
